Goal: Transaction & Acquisition: Purchase product/service

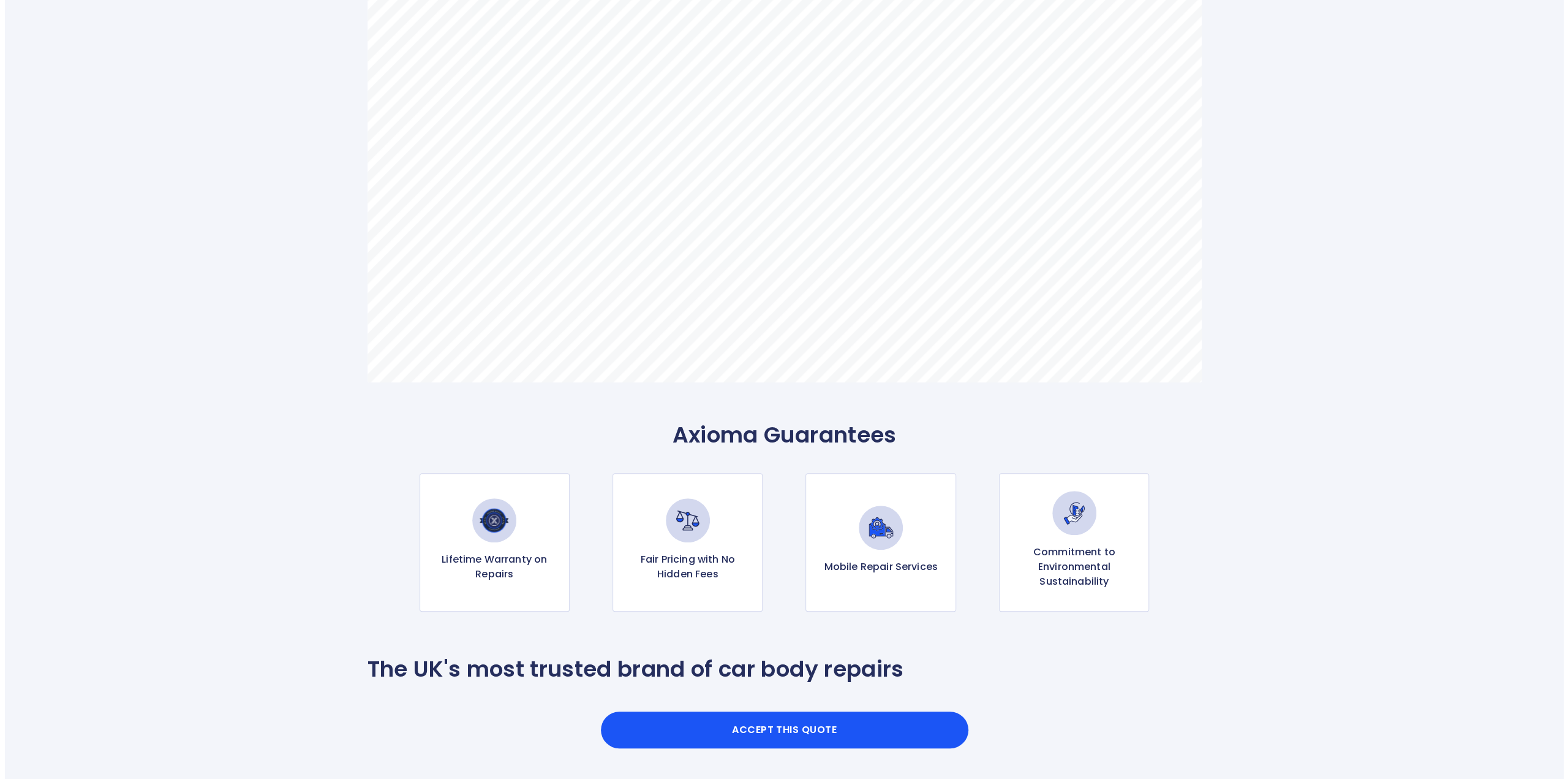
scroll to position [858, 0]
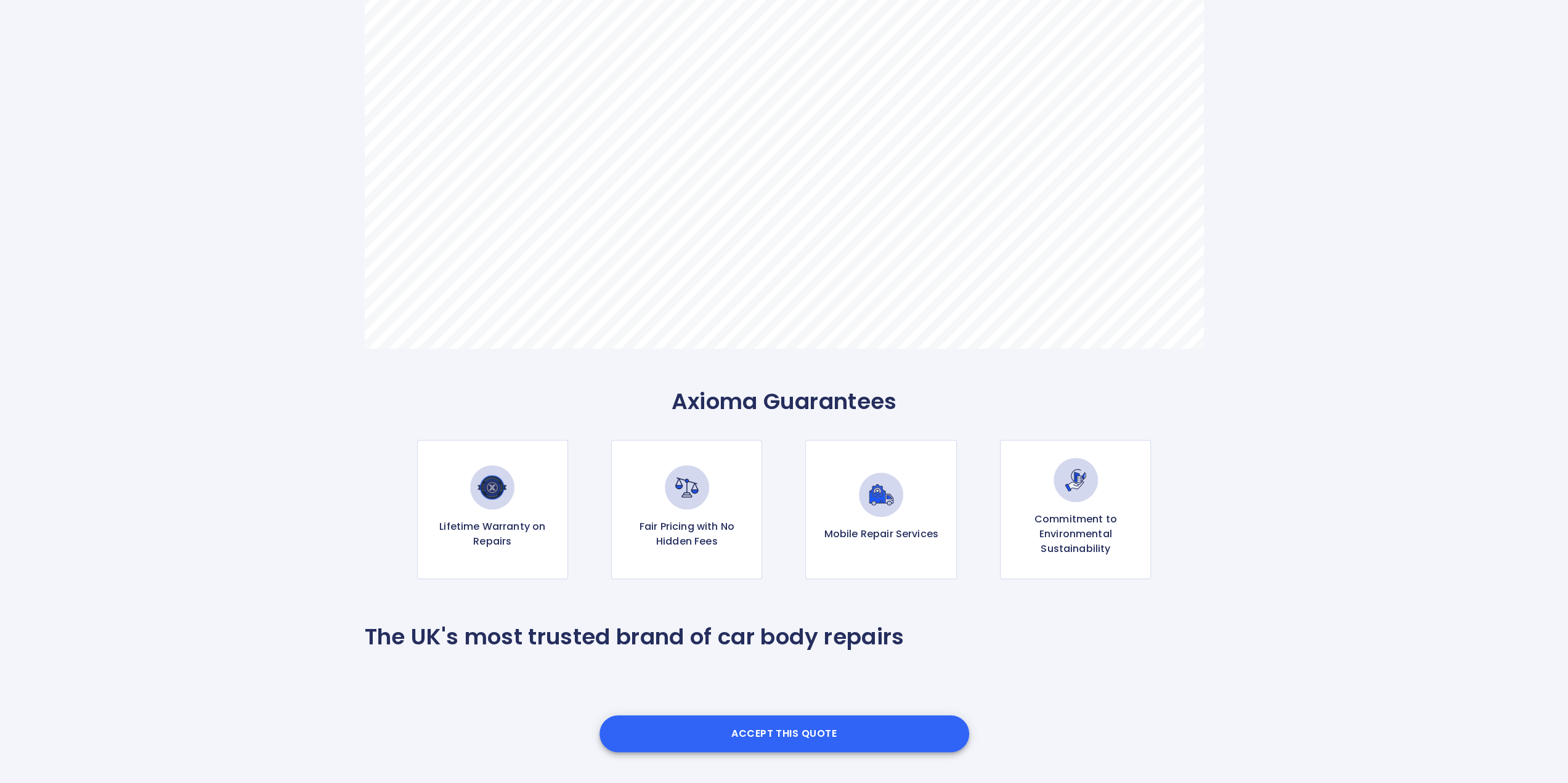
click at [798, 738] on button "Accept this Quote" at bounding box center [784, 734] width 370 height 37
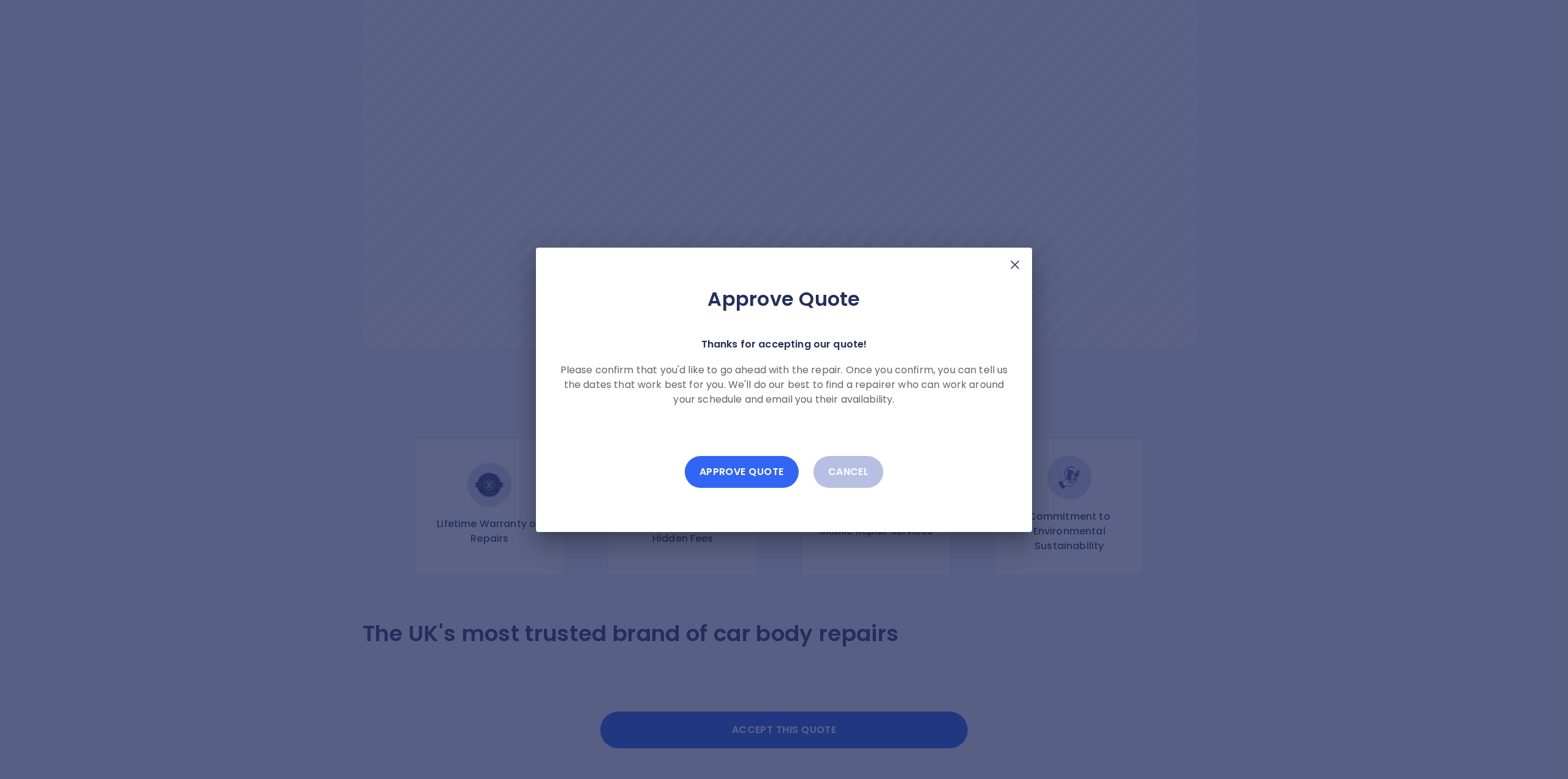
click at [760, 476] on button "Approve Quote" at bounding box center [741, 472] width 114 height 32
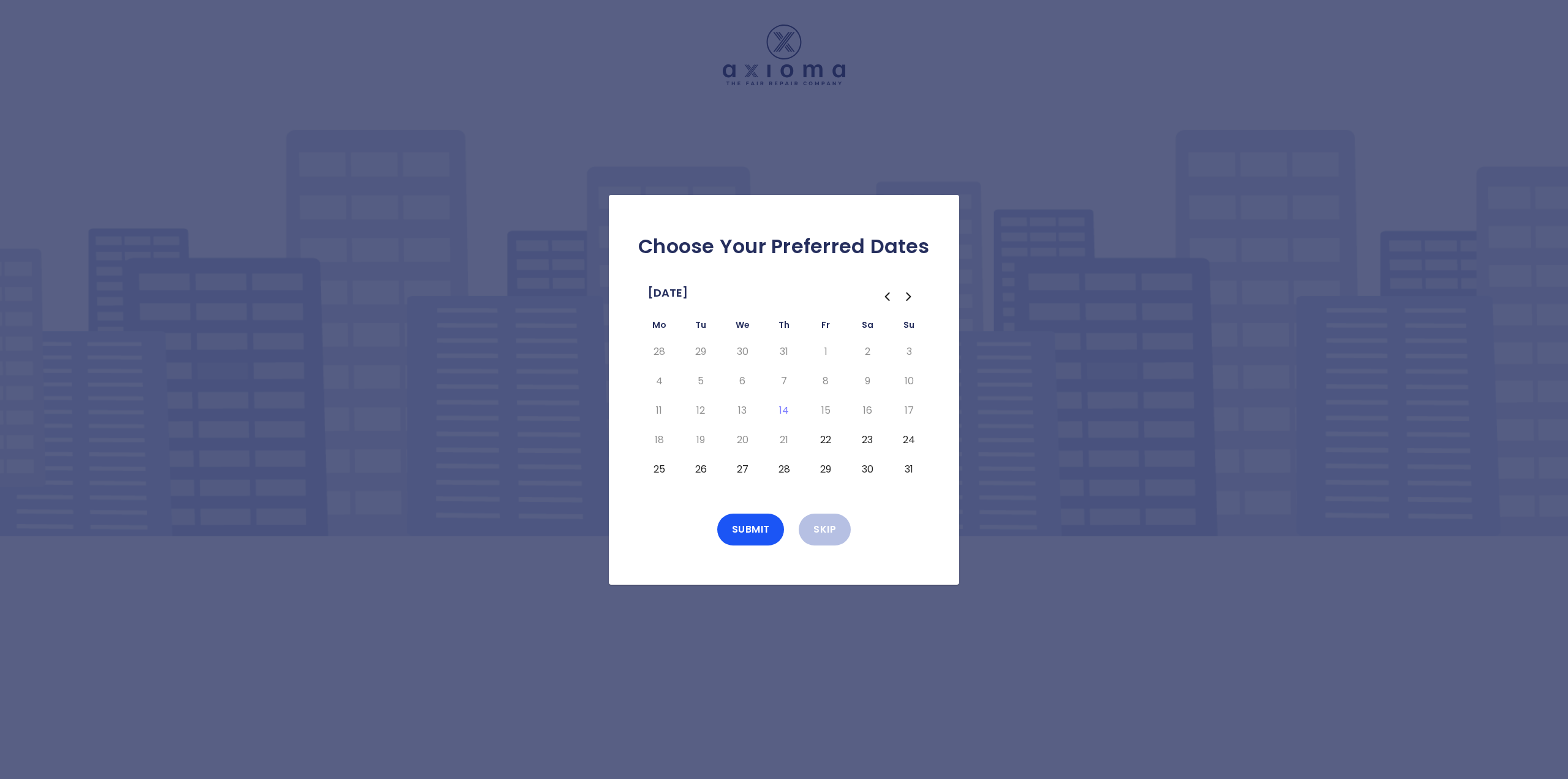
click at [835, 440] on button "22" at bounding box center [825, 440] width 22 height 20
click at [856, 434] on td "23" at bounding box center [867, 440] width 41 height 29
drag, startPoint x: 864, startPoint y: 434, endPoint x: 874, endPoint y: 435, distance: 10.0
click at [864, 434] on button "23" at bounding box center [867, 440] width 22 height 20
click at [913, 435] on button "24" at bounding box center [909, 440] width 22 height 20
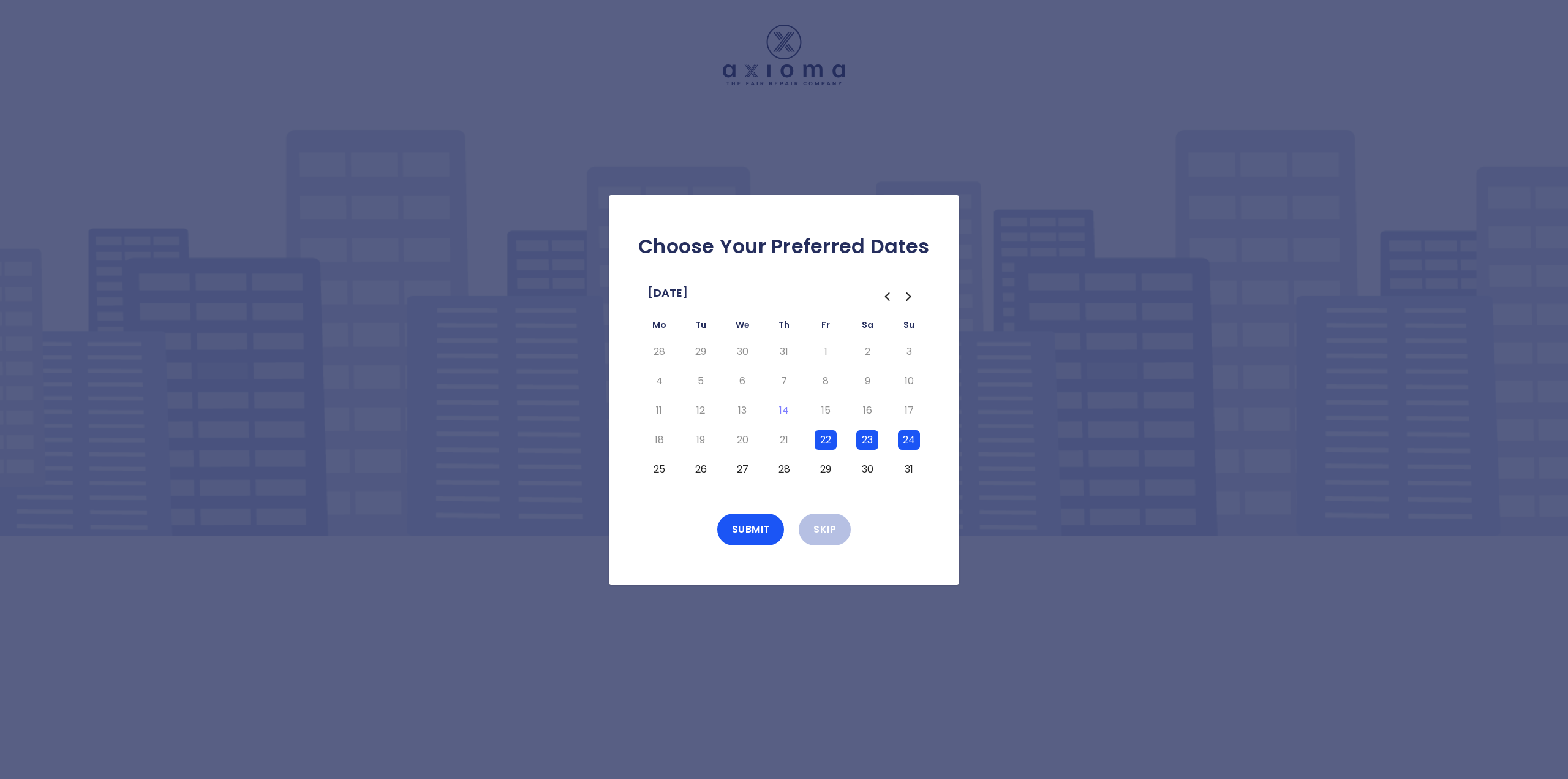
click at [655, 473] on button "25" at bounding box center [658, 470] width 22 height 20
click at [694, 470] on button "26" at bounding box center [701, 470] width 22 height 20
click at [740, 464] on button "27" at bounding box center [742, 470] width 22 height 20
click at [815, 444] on button "22" at bounding box center [825, 440] width 22 height 20
click at [868, 434] on button "23" at bounding box center [867, 440] width 22 height 20
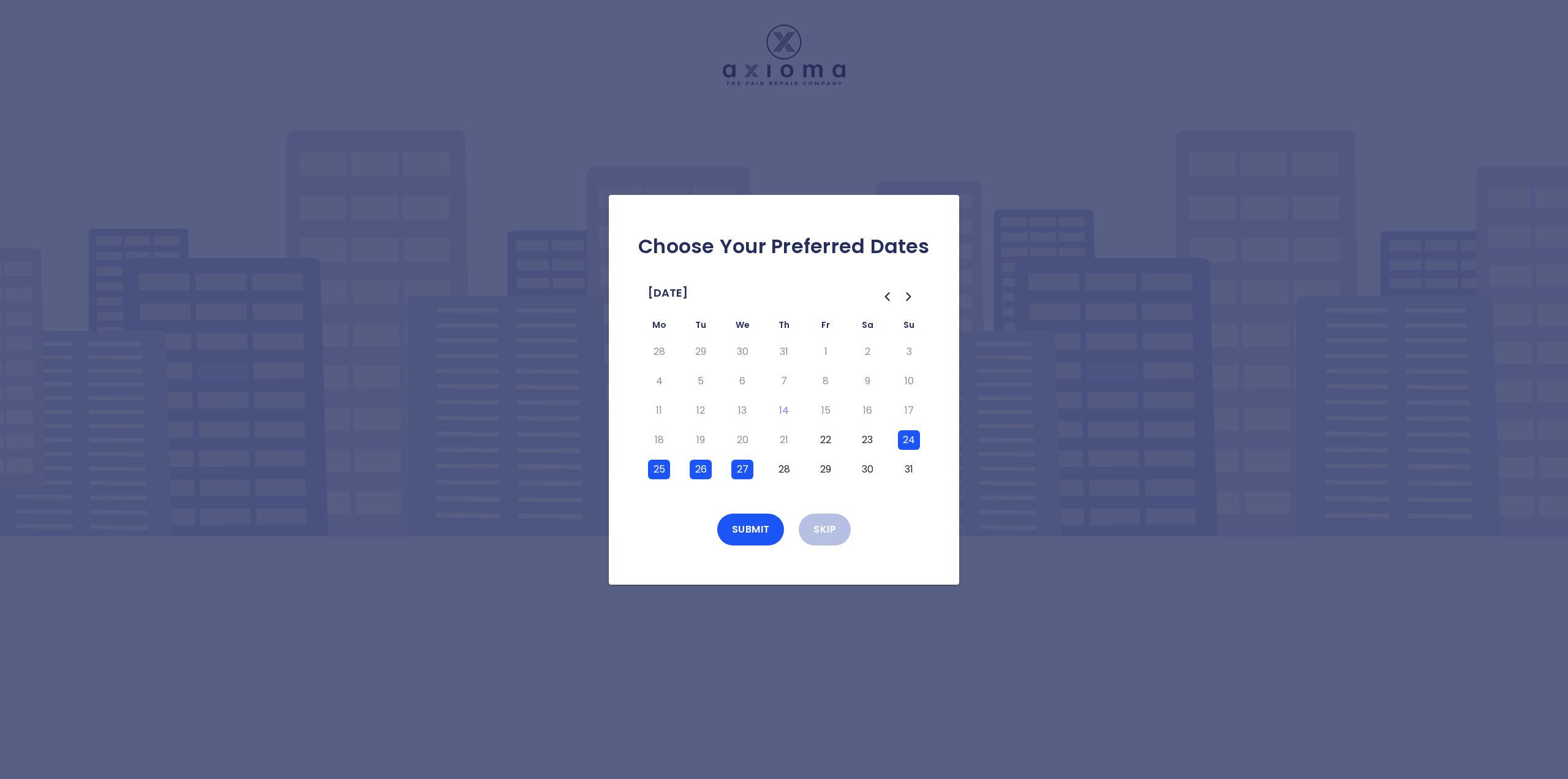
click at [916, 438] on button "24" at bounding box center [909, 440] width 22 height 20
click at [659, 467] on button "25" at bounding box center [658, 470] width 22 height 20
click at [706, 464] on button "26" at bounding box center [701, 470] width 22 height 20
click at [753, 466] on td "27" at bounding box center [742, 470] width 41 height 29
click at [748, 470] on button "27" at bounding box center [742, 470] width 22 height 20
